Goal: Find specific page/section: Find specific page/section

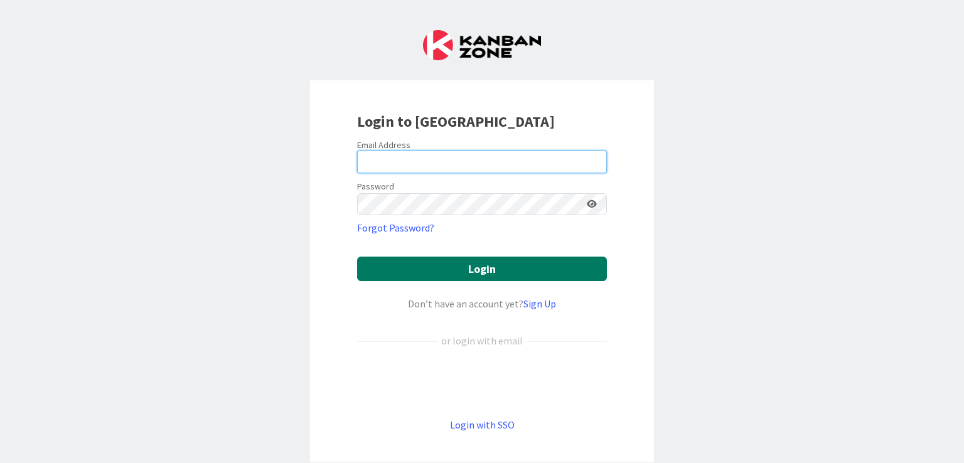
type input "[EMAIL_ADDRESS][DOMAIN_NAME]"
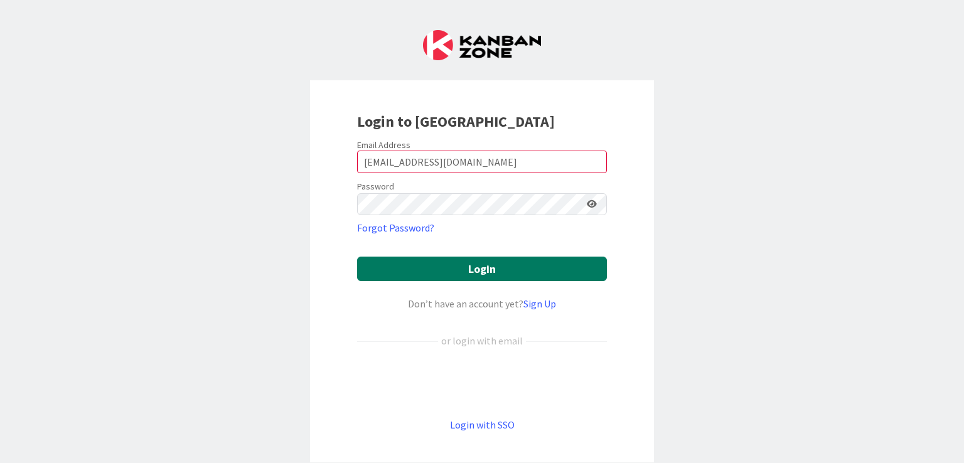
click at [464, 265] on button "Login" at bounding box center [482, 269] width 250 height 24
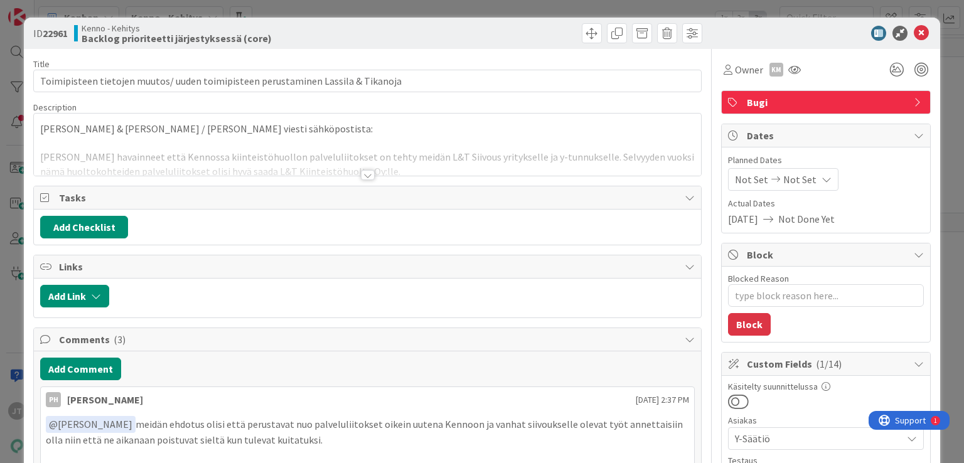
type textarea "x"
click at [365, 174] on div at bounding box center [368, 175] width 14 height 10
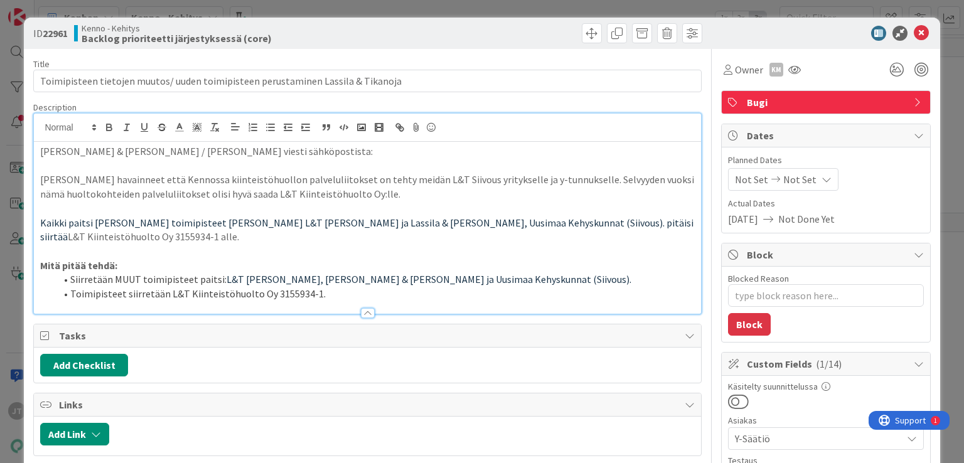
click at [913, 31] on icon at bounding box center [920, 33] width 15 height 15
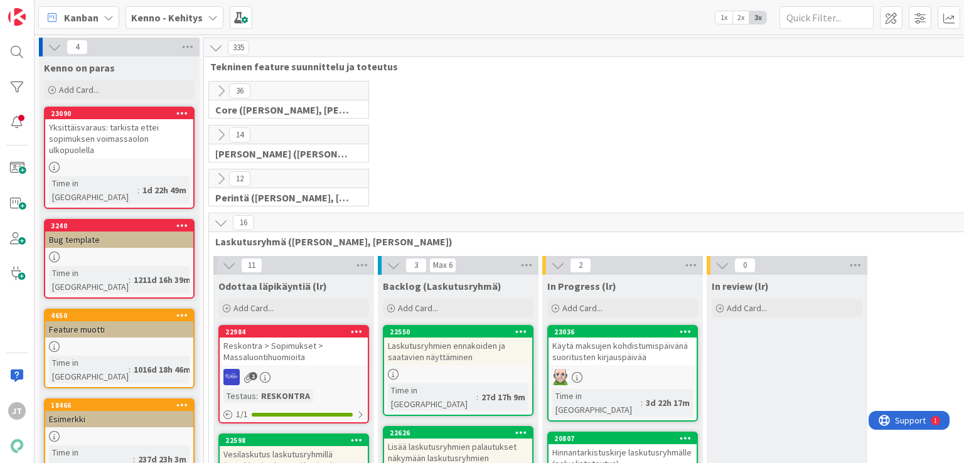
click at [165, 24] on span "Kenno - Kehitys" at bounding box center [167, 17] width 72 height 15
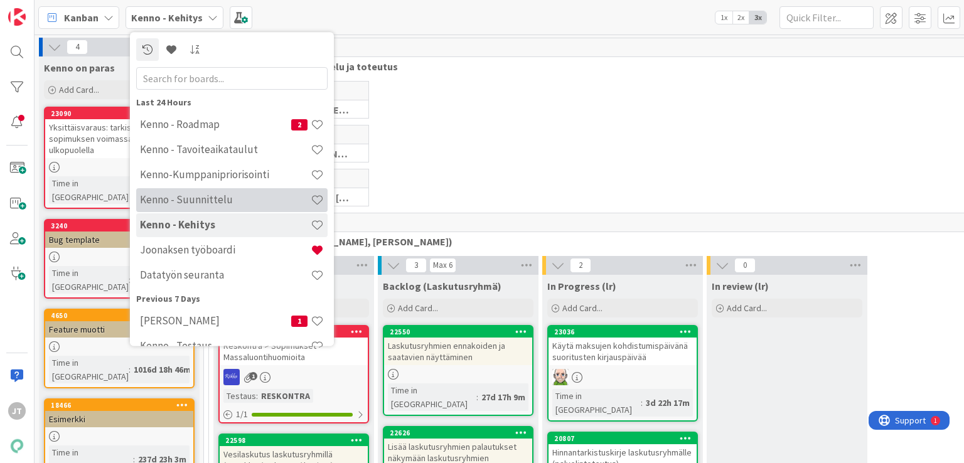
click at [196, 205] on h4 "Kenno - Suunnittelu" at bounding box center [225, 200] width 171 height 13
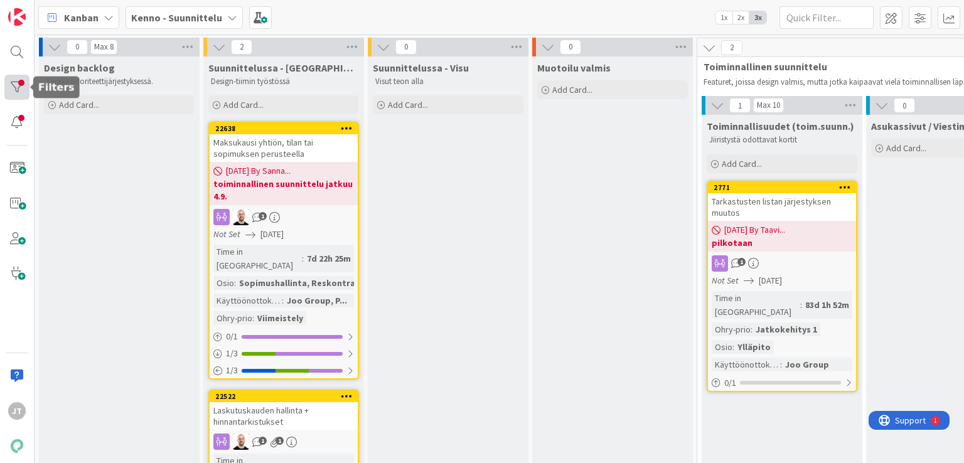
click at [8, 85] on div at bounding box center [16, 87] width 25 height 25
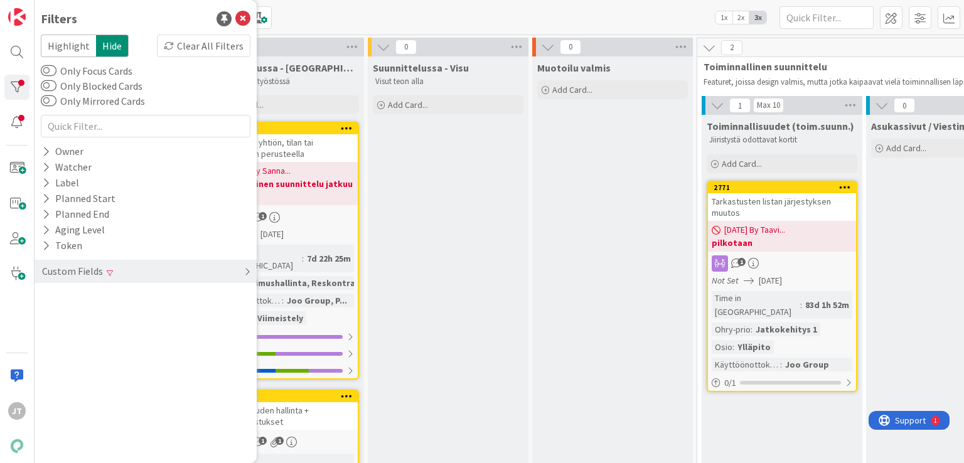
click at [113, 279] on div "Custom Fields" at bounding box center [146, 271] width 222 height 23
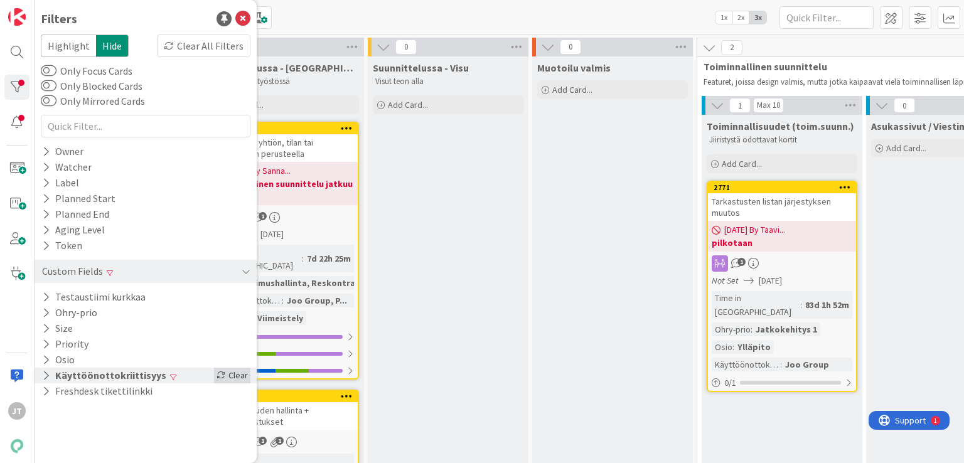
click at [248, 370] on div "Clear" at bounding box center [232, 376] width 36 height 16
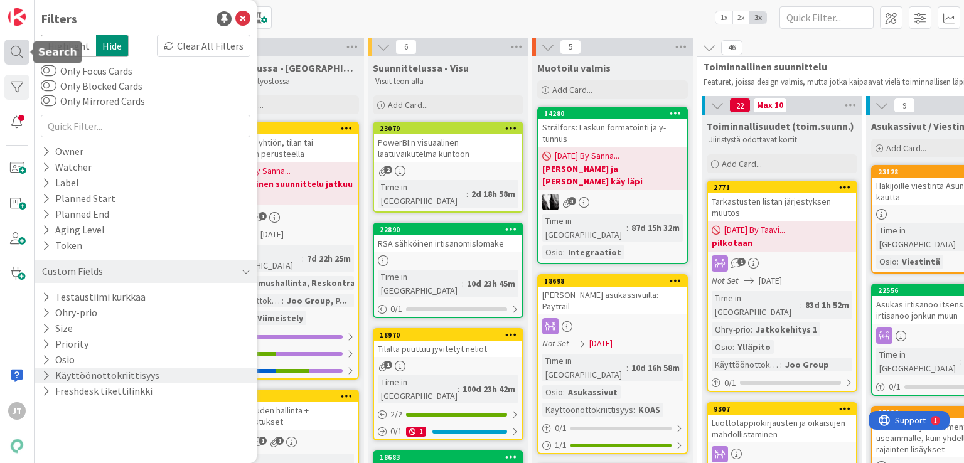
click at [17, 53] on div at bounding box center [16, 52] width 25 height 25
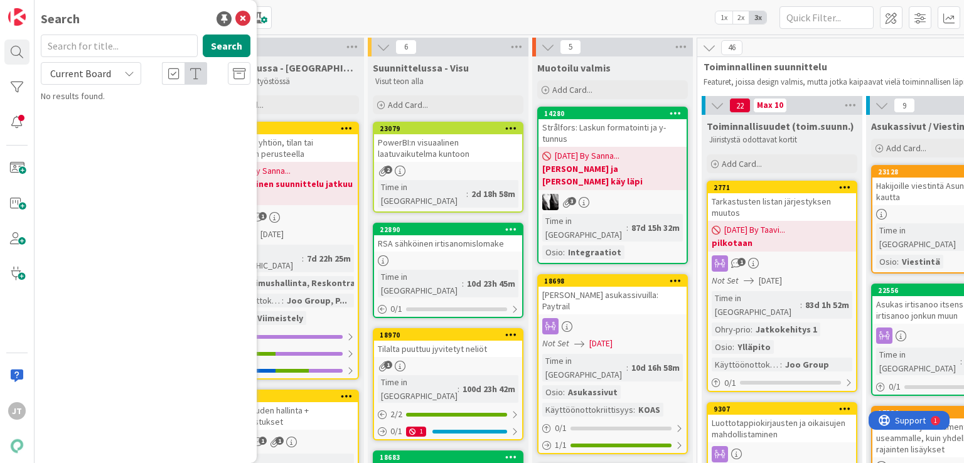
click at [102, 44] on input "text" at bounding box center [119, 46] width 157 height 23
type input "aso docue"
click at [104, 72] on span "Current Board" at bounding box center [80, 73] width 61 height 13
click at [82, 132] on span "All Boards" at bounding box center [113, 125] width 130 height 19
click at [228, 49] on button "Search" at bounding box center [227, 46] width 48 height 23
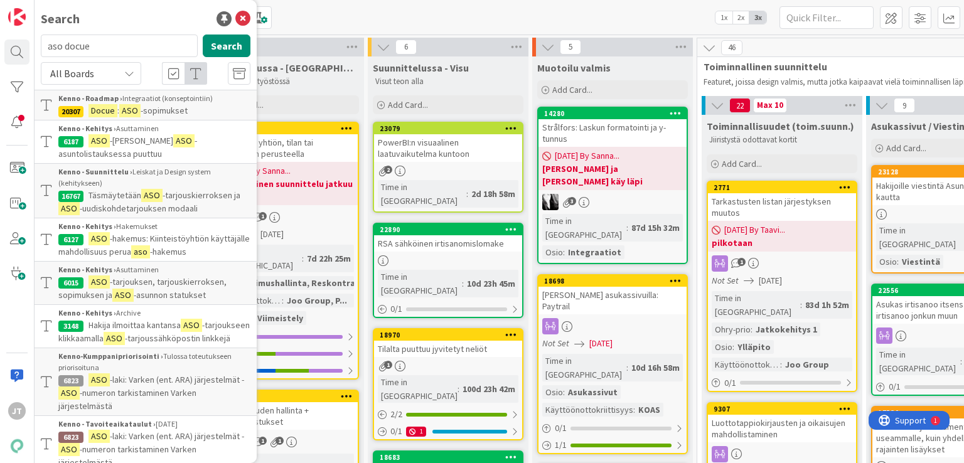
click at [178, 105] on span "-sopimukset" at bounding box center [164, 110] width 47 height 11
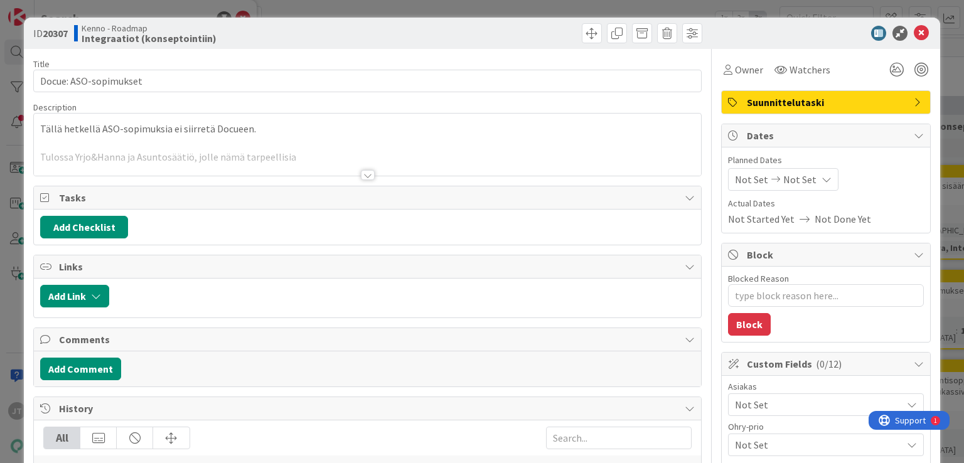
type textarea "x"
click at [913, 33] on icon at bounding box center [920, 33] width 15 height 15
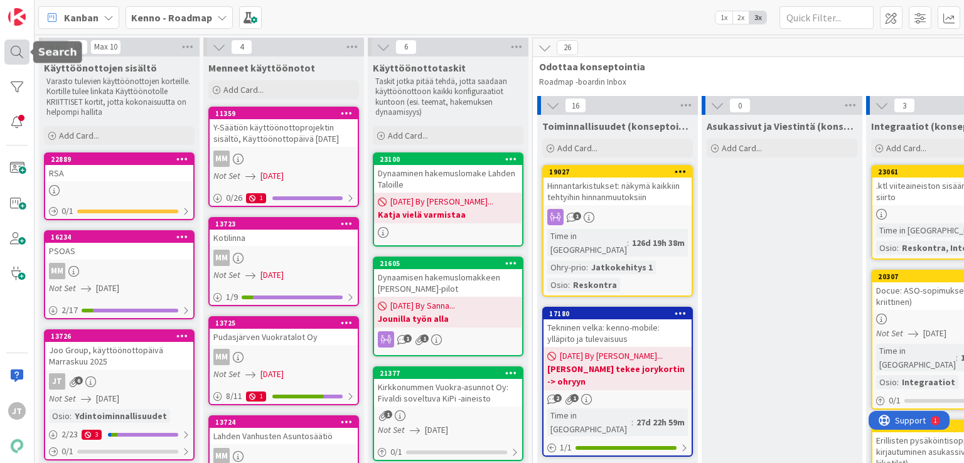
click at [3, 51] on div "JT" at bounding box center [17, 231] width 35 height 463
click at [8, 51] on div at bounding box center [16, 52] width 25 height 25
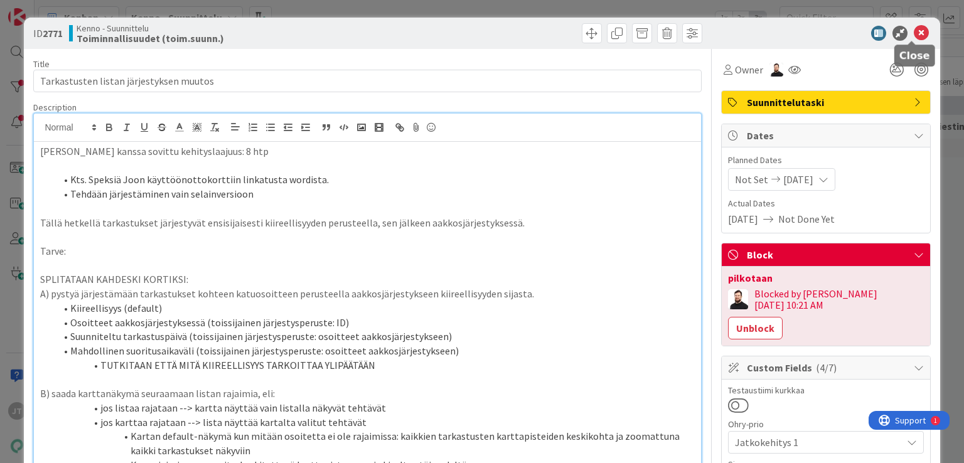
click at [914, 31] on icon at bounding box center [920, 33] width 15 height 15
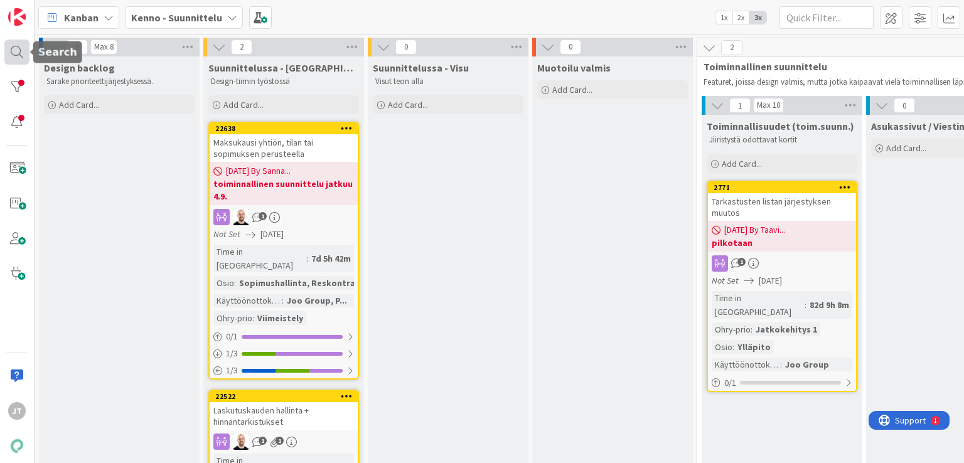
click at [10, 48] on div at bounding box center [16, 52] width 25 height 25
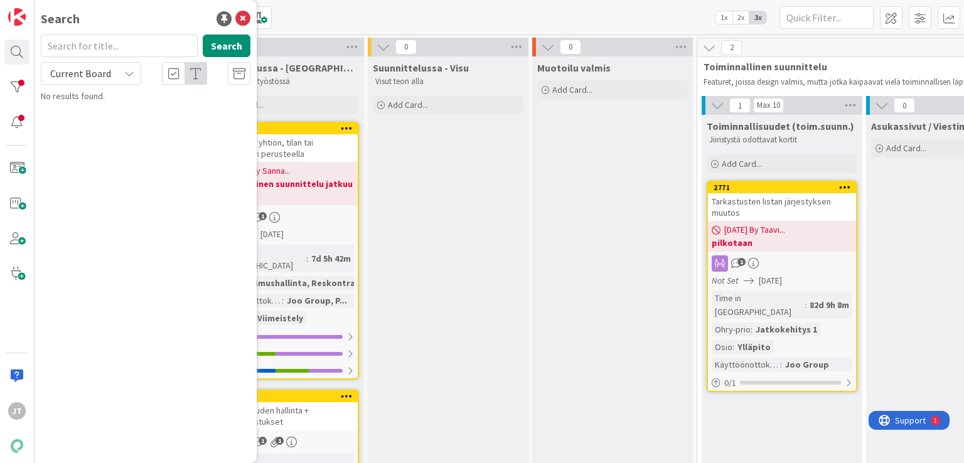
click at [80, 78] on span "Current Board" at bounding box center [80, 73] width 61 height 13
click at [80, 127] on span "All Boards" at bounding box center [113, 125] width 130 height 19
click at [131, 52] on input "text" at bounding box center [119, 46] width 157 height 23
paste input "20123"
click at [236, 45] on button "Search" at bounding box center [227, 46] width 48 height 23
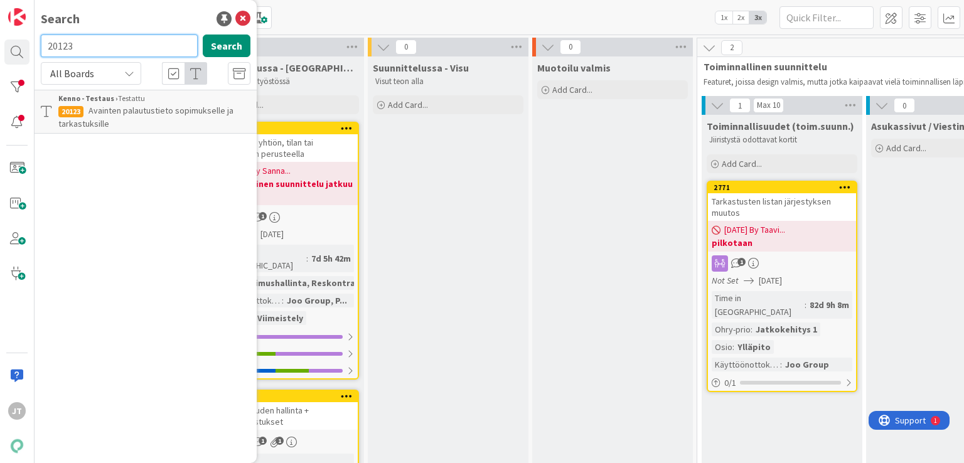
click at [132, 43] on input "20123" at bounding box center [119, 46] width 157 height 23
paste input "14878"
click at [238, 41] on button "Search" at bounding box center [227, 46] width 48 height 23
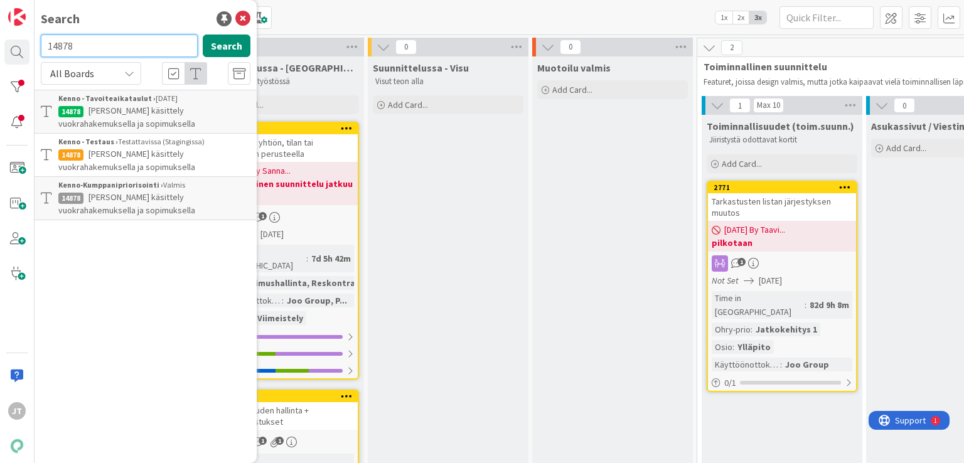
click at [105, 43] on input "14878" at bounding box center [119, 46] width 157 height 23
paste input "3786"
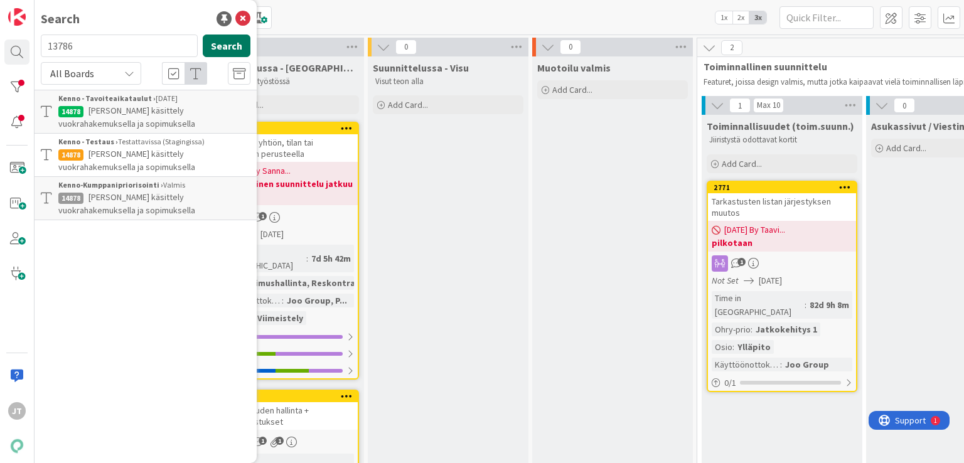
click at [225, 42] on button "Search" at bounding box center [227, 46] width 48 height 23
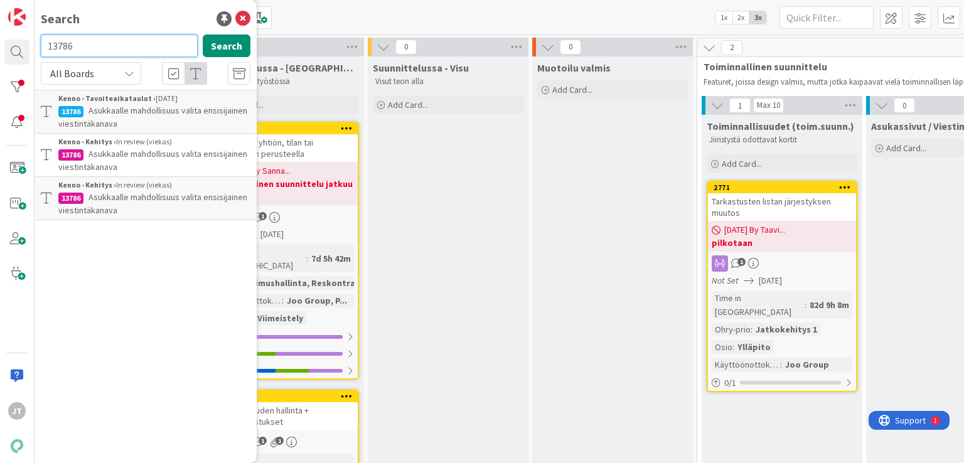
click at [138, 50] on input "13786" at bounding box center [119, 46] width 157 height 23
paste input "8857"
click at [224, 45] on button "Search" at bounding box center [227, 46] width 48 height 23
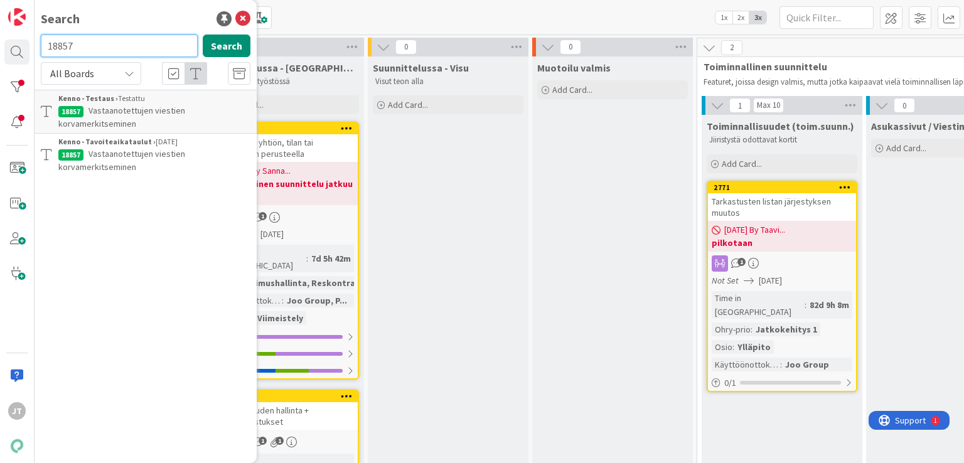
click at [149, 40] on input "18857" at bounding box center [119, 46] width 157 height 23
paste input "3784"
click at [251, 43] on div "13784 Search" at bounding box center [145, 49] width 225 height 28
click at [238, 46] on button "Search" at bounding box center [227, 46] width 48 height 23
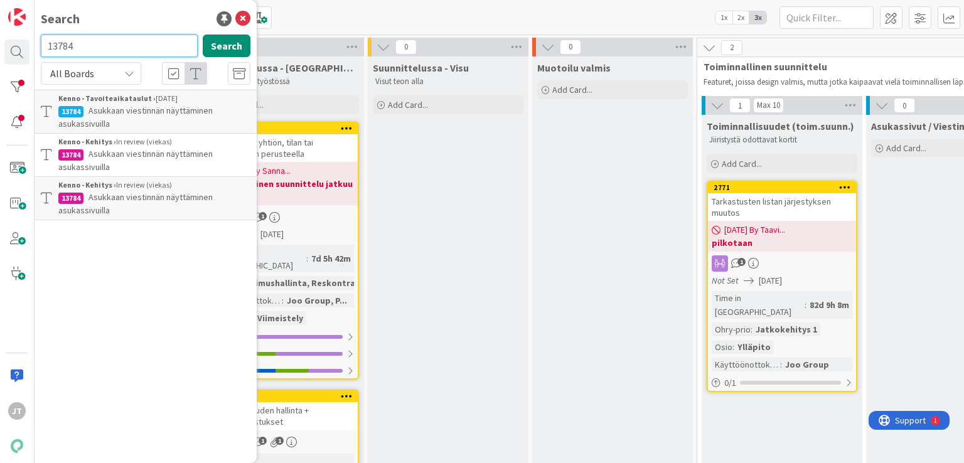
click at [142, 46] on input "13784" at bounding box center [119, 46] width 157 height 23
paste input "8855"
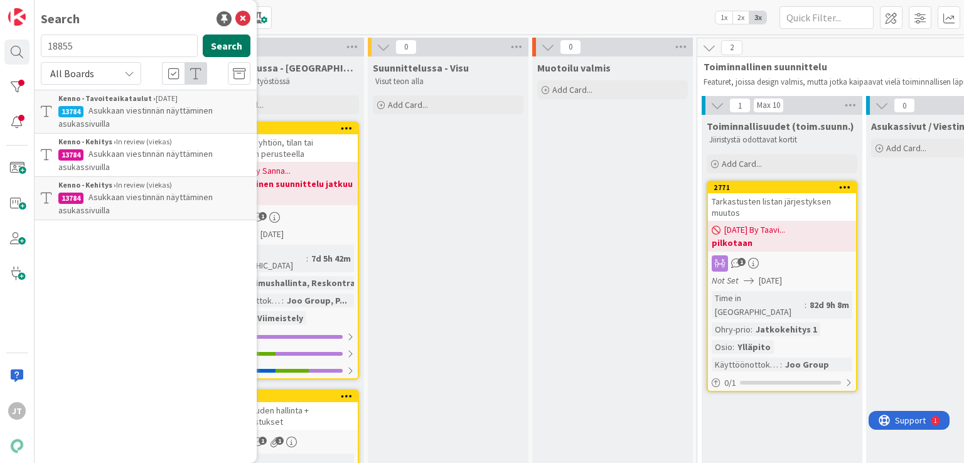
click at [222, 46] on button "Search" at bounding box center [227, 46] width 48 height 23
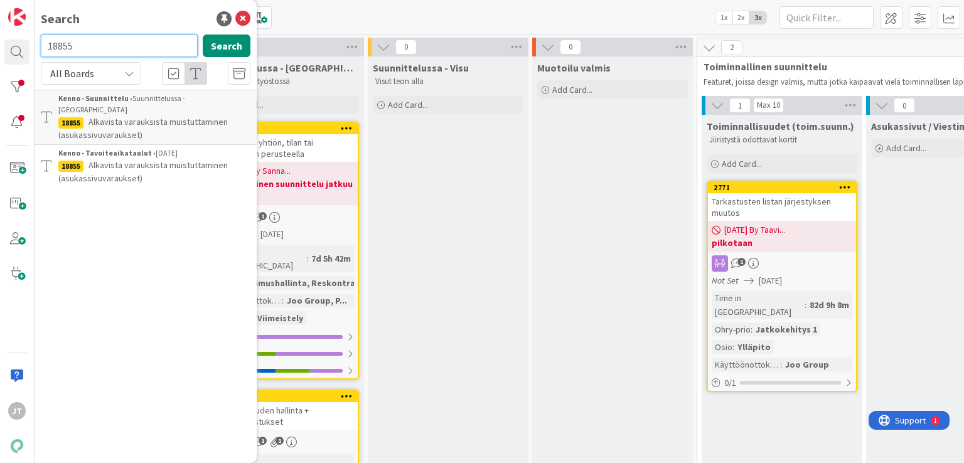
click at [187, 46] on input "18855" at bounding box center [119, 46] width 157 height 23
click at [187, 47] on input "18855" at bounding box center [119, 46] width 157 height 23
paste input "3879"
click at [245, 47] on button "Search" at bounding box center [227, 46] width 48 height 23
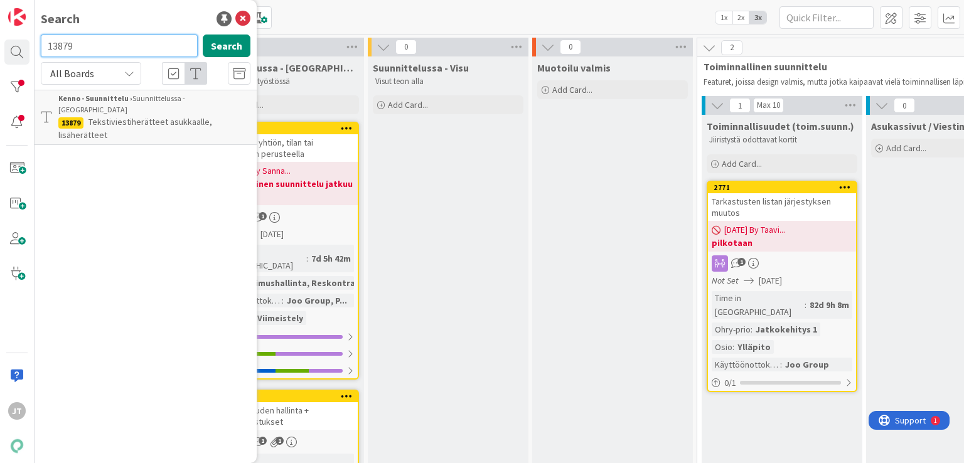
click at [92, 47] on input "13879" at bounding box center [119, 46] width 157 height 23
paste input "6815"
click at [216, 48] on button "Search" at bounding box center [227, 46] width 48 height 23
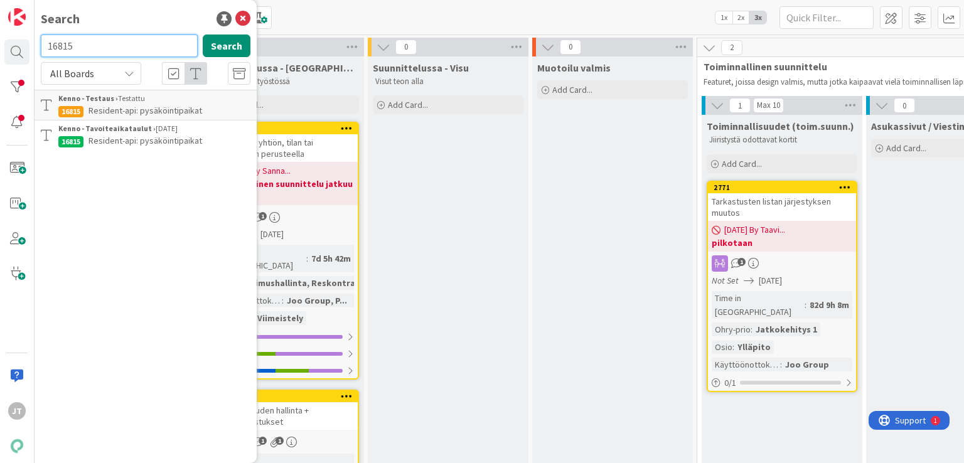
click at [98, 48] on input "16815" at bounding box center [119, 46] width 157 height 23
paste input "21486"
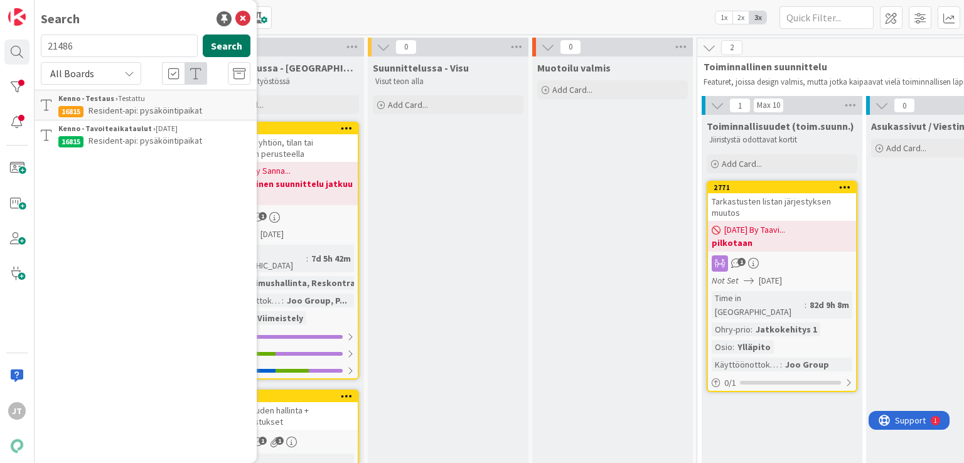
click at [227, 46] on button "Search" at bounding box center [227, 46] width 48 height 23
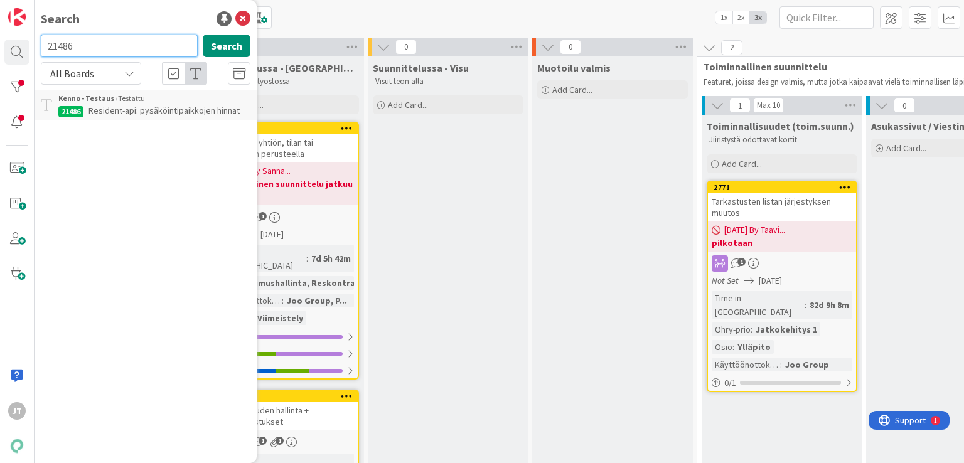
click at [122, 41] on input "21486" at bounding box center [119, 46] width 157 height 23
paste input "0840"
type input "20840"
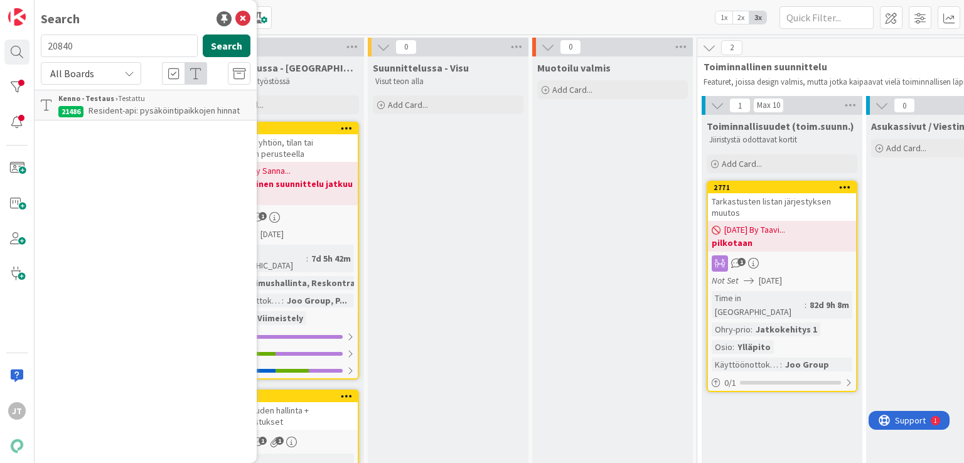
click at [225, 40] on button "Search" at bounding box center [227, 46] width 48 height 23
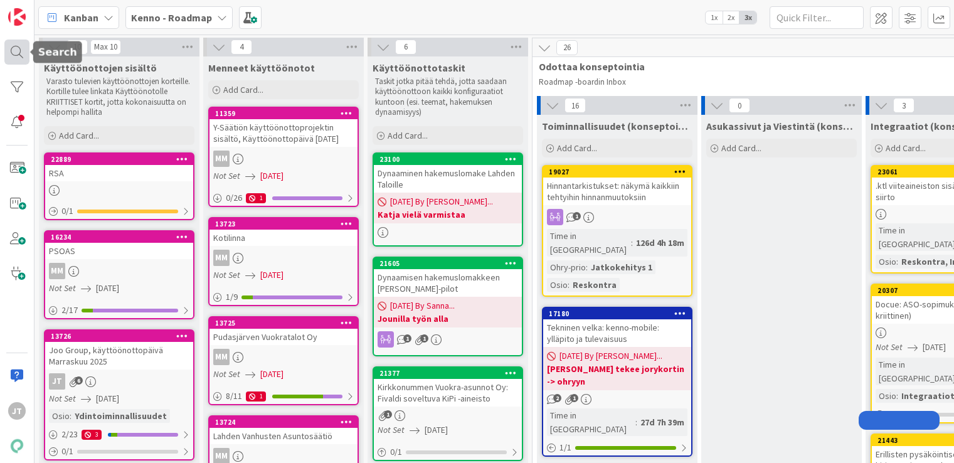
click at [16, 49] on div at bounding box center [16, 52] width 25 height 25
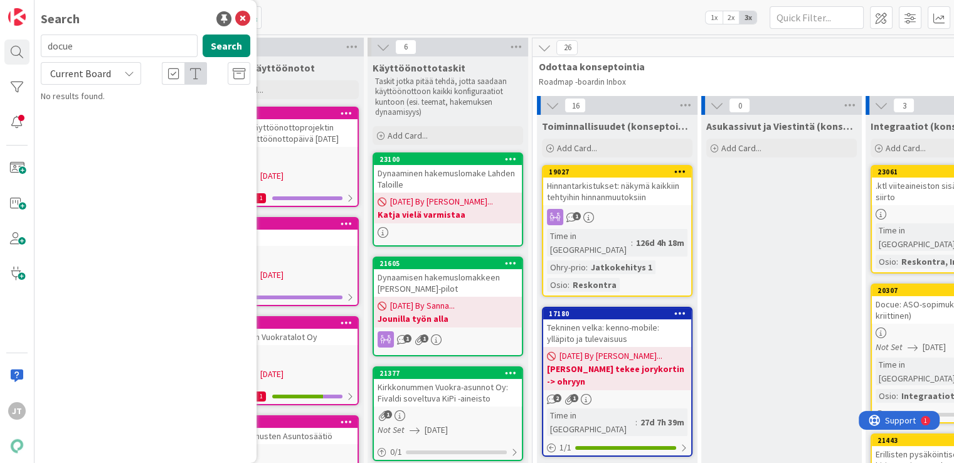
click at [97, 56] on input "docue" at bounding box center [119, 46] width 157 height 23
click at [217, 50] on button "Search" at bounding box center [227, 46] width 48 height 23
click at [76, 77] on span "Current Board" at bounding box center [80, 73] width 61 height 13
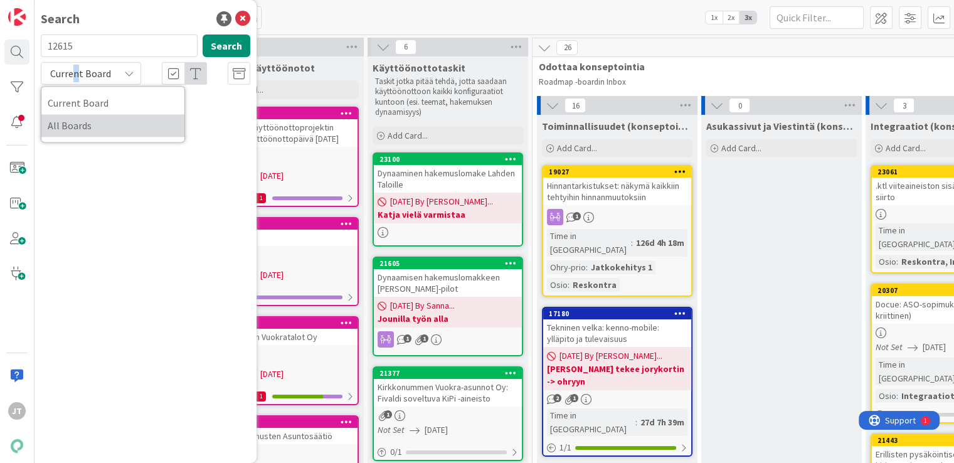
click at [86, 119] on span "All Boards" at bounding box center [113, 125] width 130 height 19
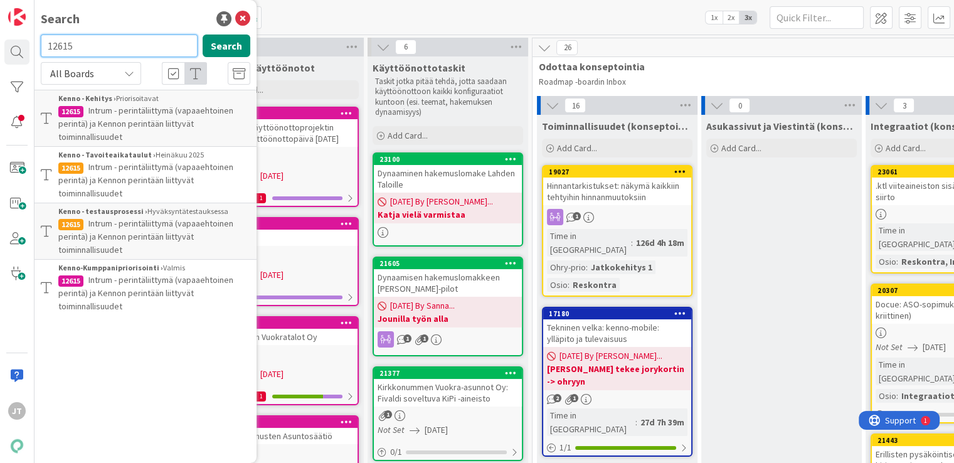
click at [88, 41] on input "12615" at bounding box center [119, 46] width 157 height 23
paste input "20299"
click at [223, 42] on button "Search" at bounding box center [227, 46] width 48 height 23
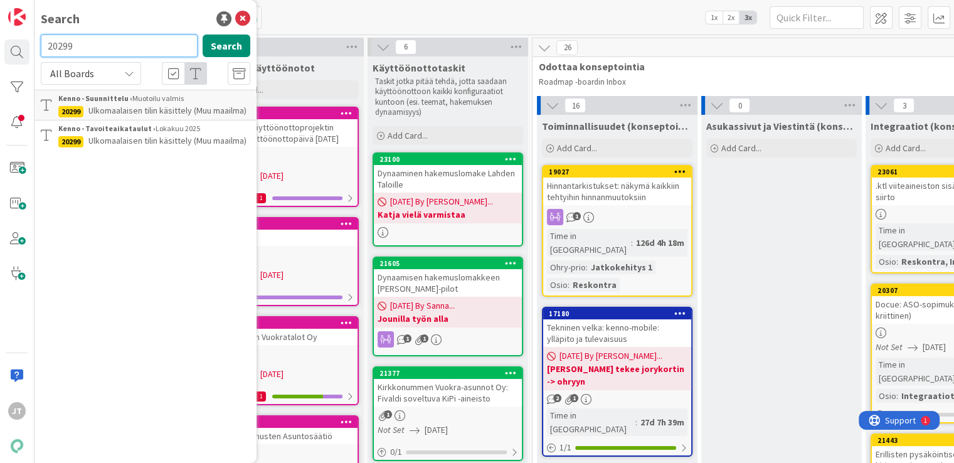
click at [99, 56] on input "20299" at bounding box center [119, 46] width 157 height 23
paste input "13891"
click at [226, 47] on button "Search" at bounding box center [227, 46] width 48 height 23
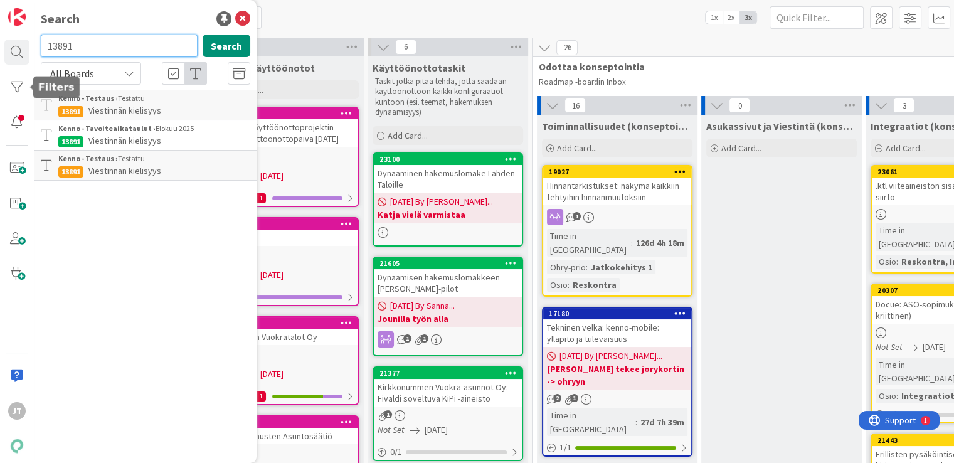
click at [71, 52] on input "13891" at bounding box center [119, 46] width 157 height 23
paste input "70"
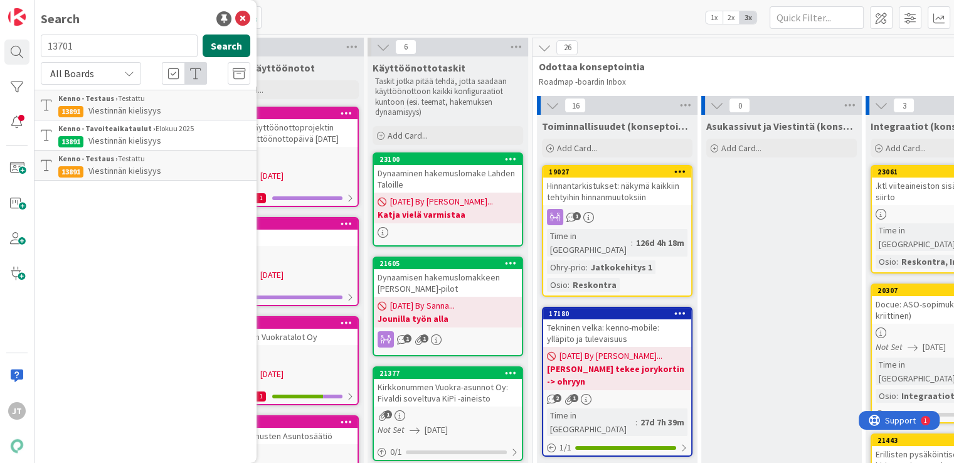
click at [243, 50] on button "Search" at bounding box center [227, 46] width 48 height 23
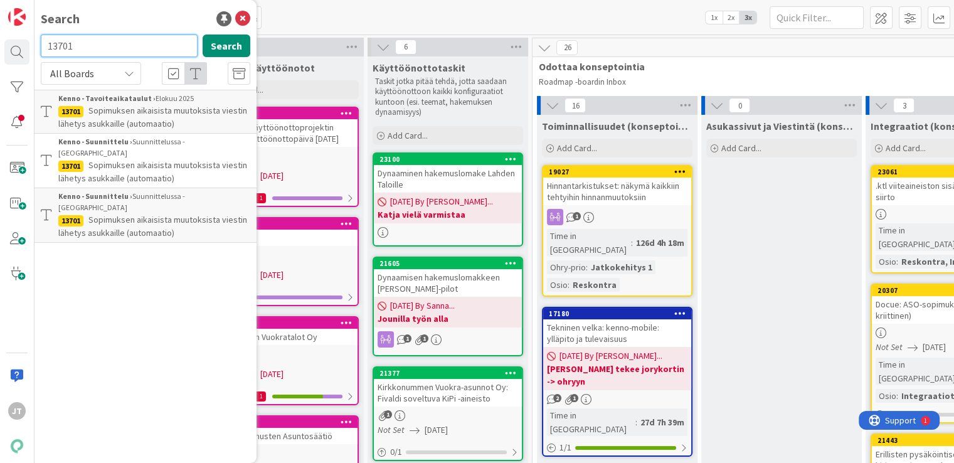
click at [83, 38] on input "13701" at bounding box center [119, 46] width 157 height 23
click at [85, 38] on input "13701" at bounding box center [119, 46] width 157 height 23
paste input "4302"
type input "14302"
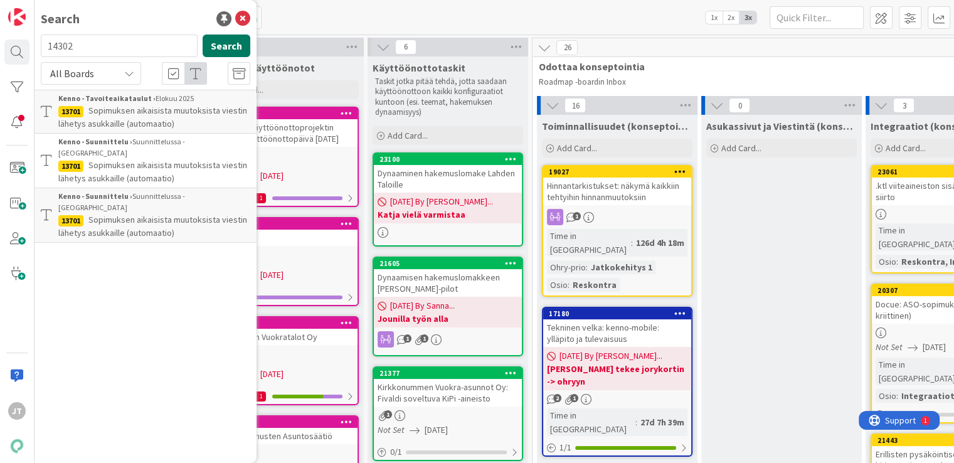
click at [233, 45] on button "Search" at bounding box center [227, 46] width 48 height 23
